Goal: Navigation & Orientation: Find specific page/section

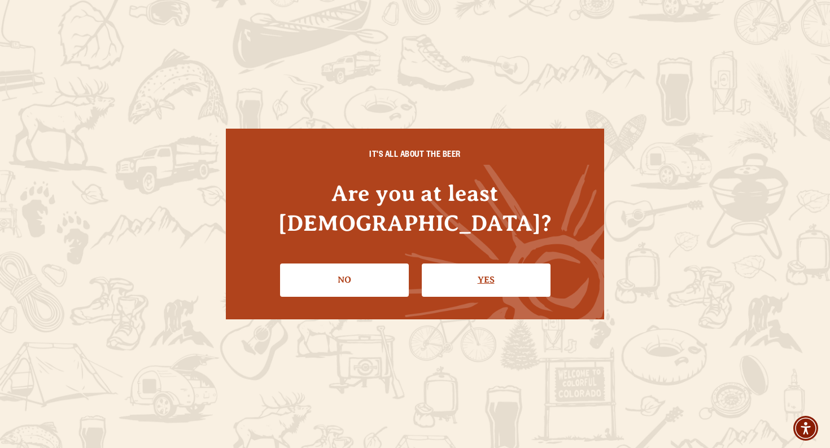
click at [489, 264] on link "Yes" at bounding box center [486, 280] width 129 height 33
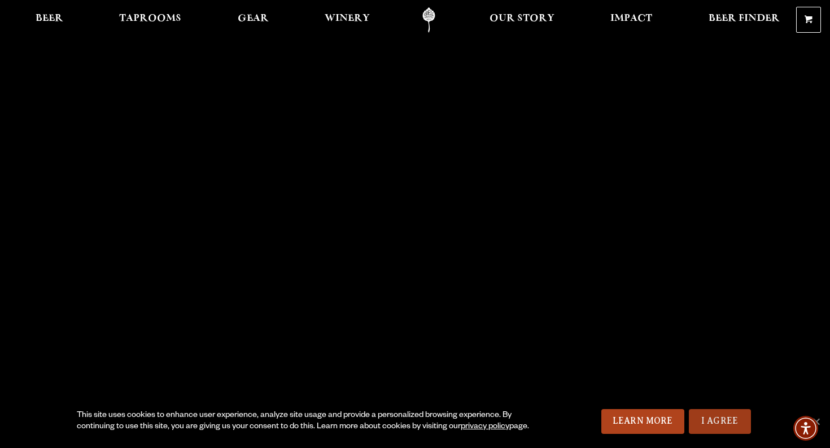
click at [727, 420] on link "I Agree" at bounding box center [720, 421] width 62 height 25
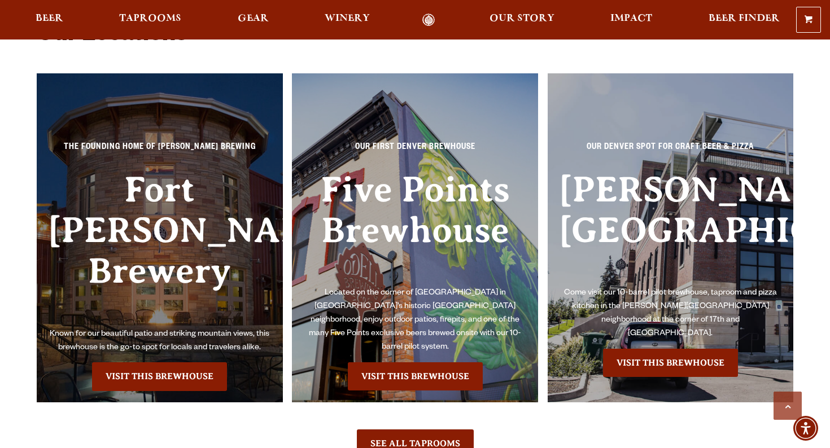
scroll to position [2537, 0]
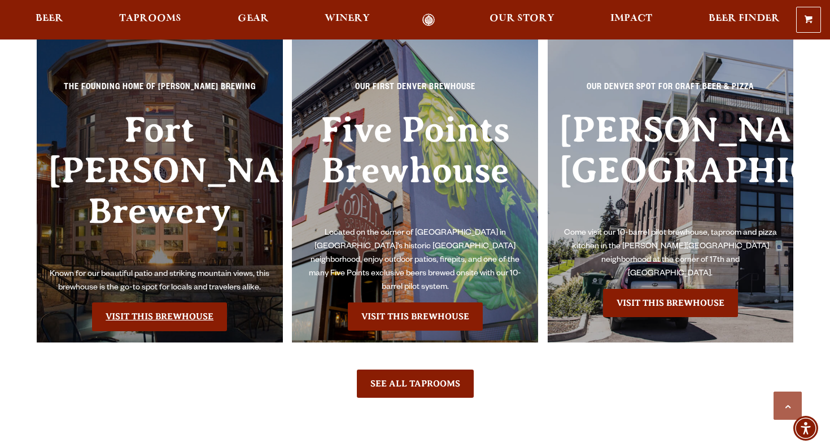
click at [147, 303] on link "Visit this Brewhouse" at bounding box center [159, 317] width 135 height 28
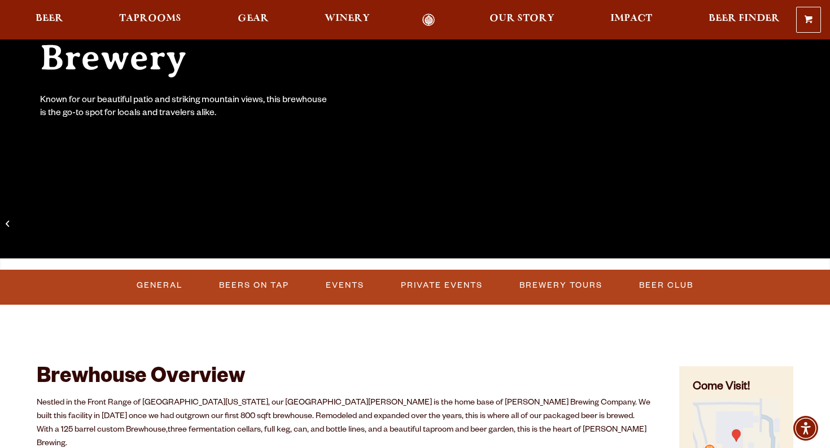
scroll to position [211, 0]
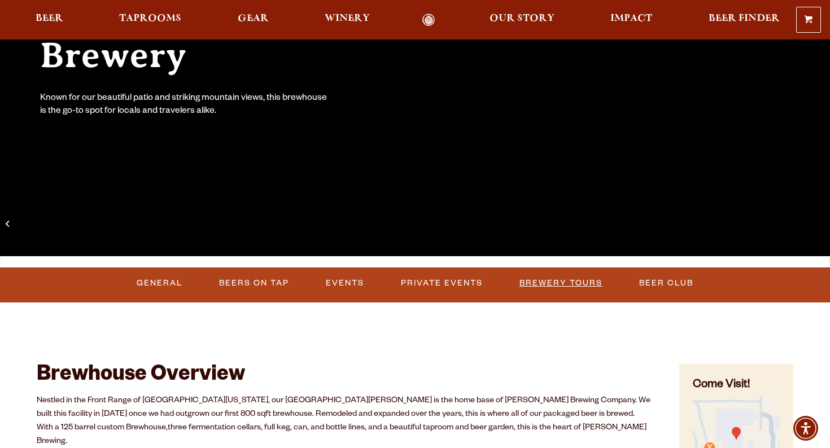
click at [556, 279] on link "Brewery Tours" at bounding box center [561, 283] width 92 height 26
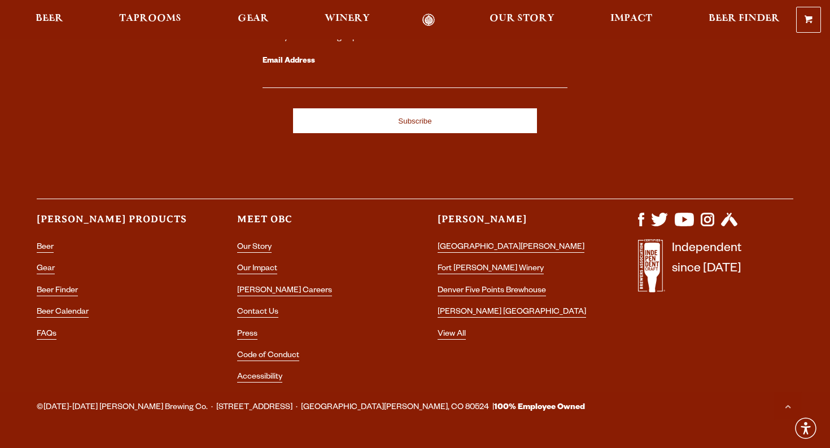
scroll to position [1568, 0]
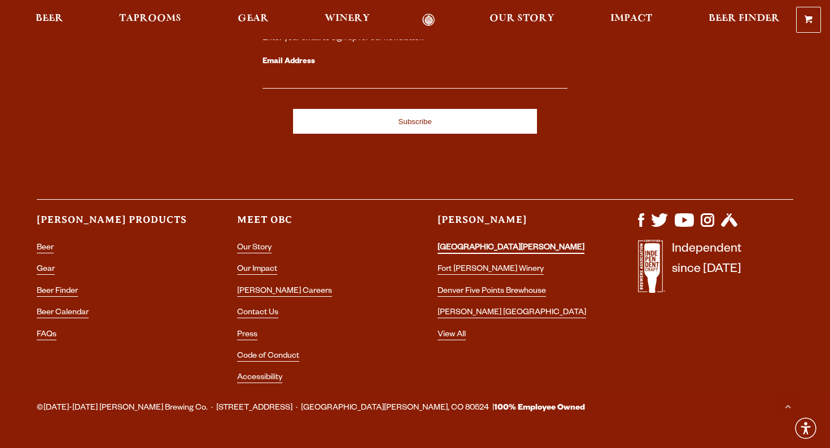
click at [468, 244] on link "[GEOGRAPHIC_DATA][PERSON_NAME]" at bounding box center [510, 249] width 147 height 10
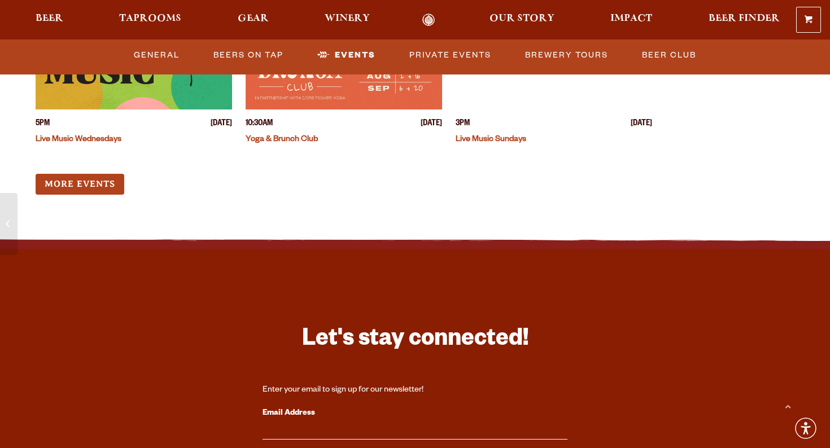
scroll to position [4455, 0]
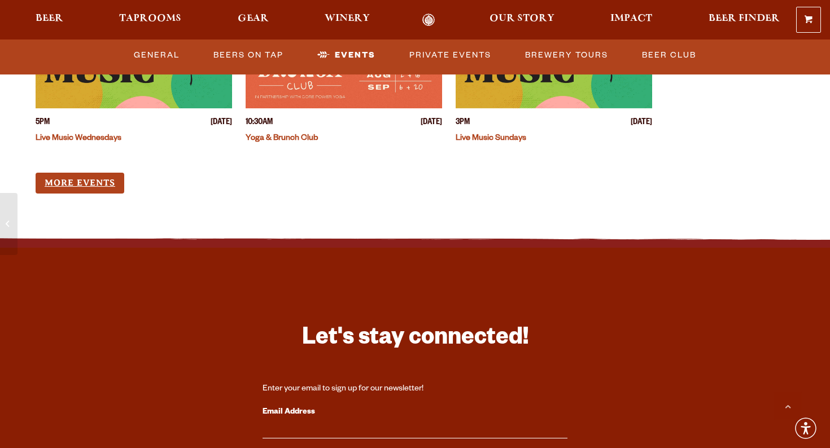
click at [84, 173] on link "More Events" at bounding box center [80, 183] width 89 height 21
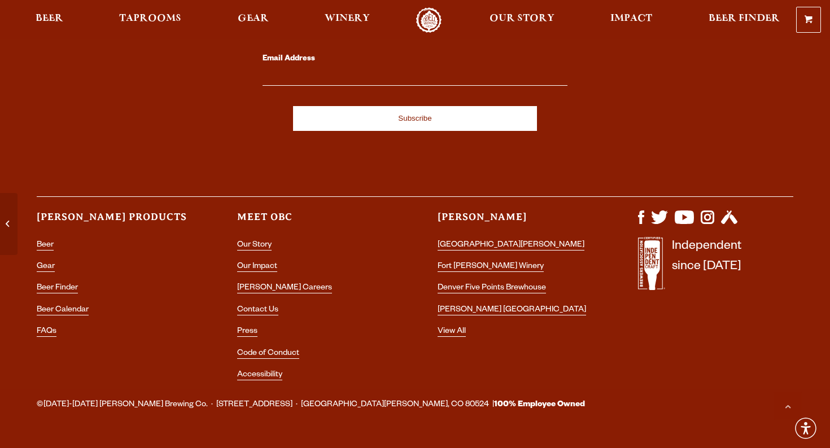
scroll to position [4808, 0]
